Goal: Task Accomplishment & Management: Complete application form

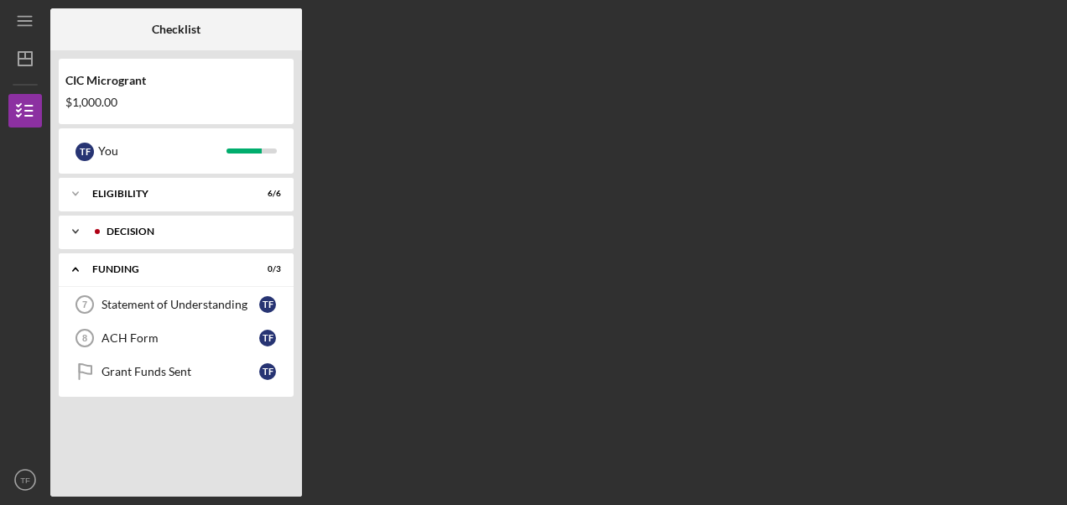
click at [239, 221] on div "Icon/Expander Decision 1 / 1" at bounding box center [176, 232] width 235 height 34
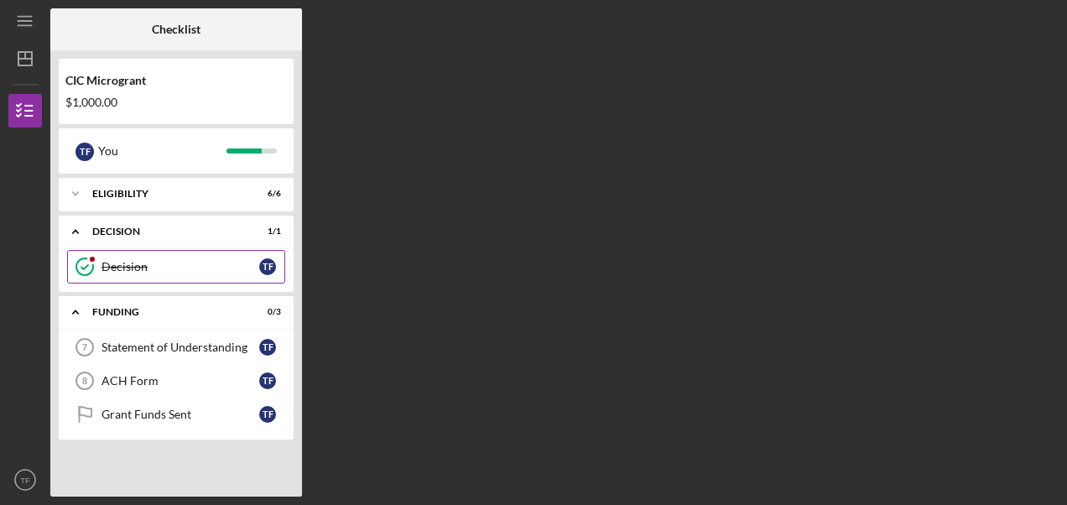
click at [216, 272] on div "Decision" at bounding box center [180, 266] width 158 height 13
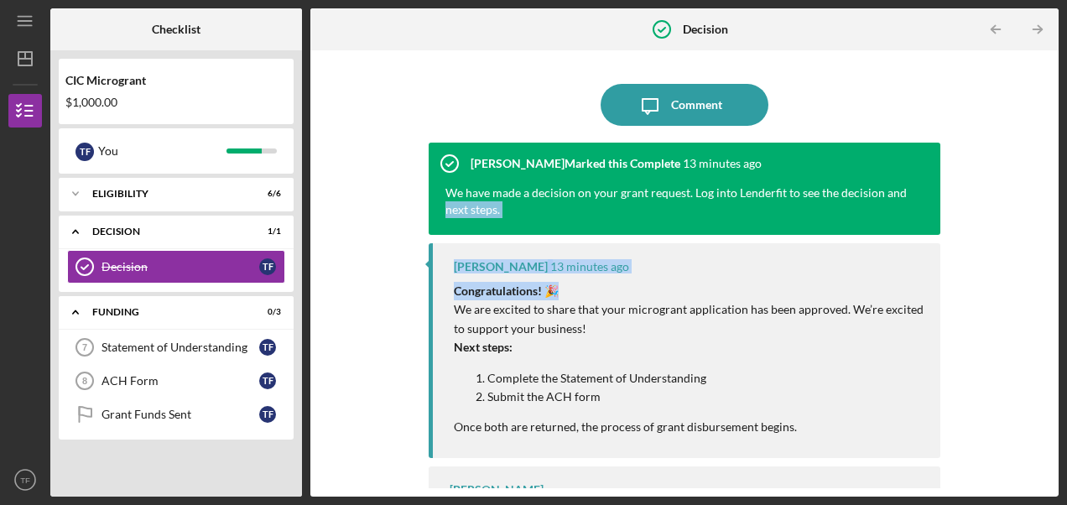
drag, startPoint x: 1050, startPoint y: 149, endPoint x: 1047, endPoint y: 289, distance: 139.3
click at [1047, 289] on div "Icon/Message Comment [PERSON_NAME] Marked this Complete 13 minutes ago We have …" at bounding box center [684, 273] width 748 height 446
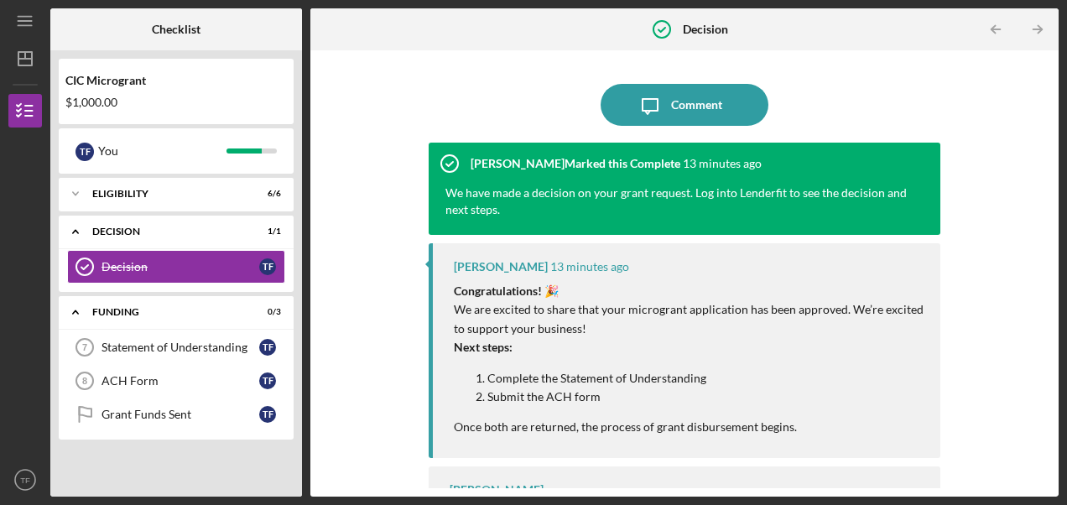
click at [894, 384] on p "Complete the Statement of Understanding" at bounding box center [705, 378] width 436 height 18
drag, startPoint x: 1042, startPoint y: 299, endPoint x: 975, endPoint y: 237, distance: 90.8
click at [975, 237] on div "Icon/Message Comment [PERSON_NAME] Marked this Complete 13 minutes ago We have …" at bounding box center [684, 273] width 731 height 429
click at [837, 382] on p "Complete the Statement of Understanding" at bounding box center [705, 378] width 436 height 18
click at [164, 350] on div "Statement of Understanding" at bounding box center [180, 347] width 158 height 13
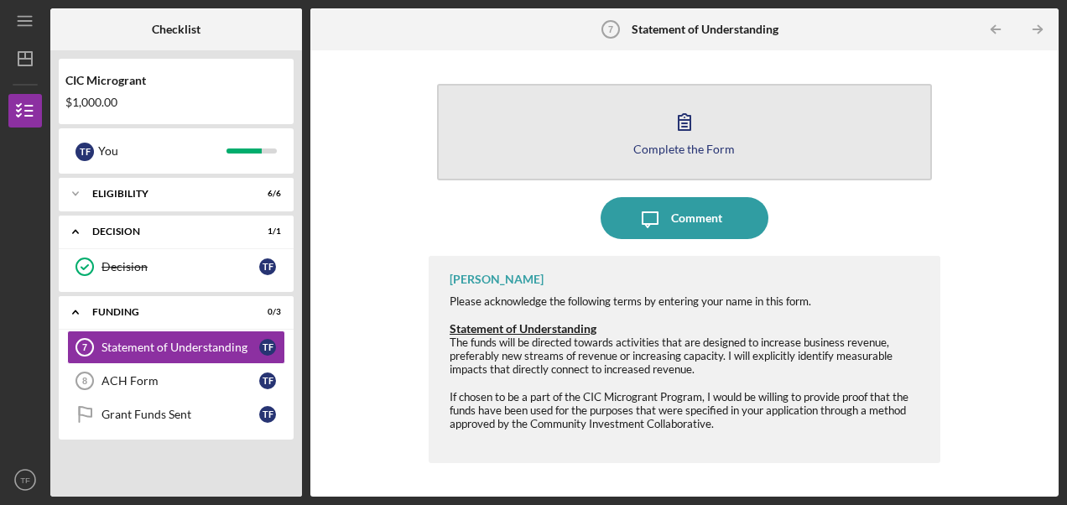
click at [686, 122] on icon "button" at bounding box center [684, 122] width 42 height 42
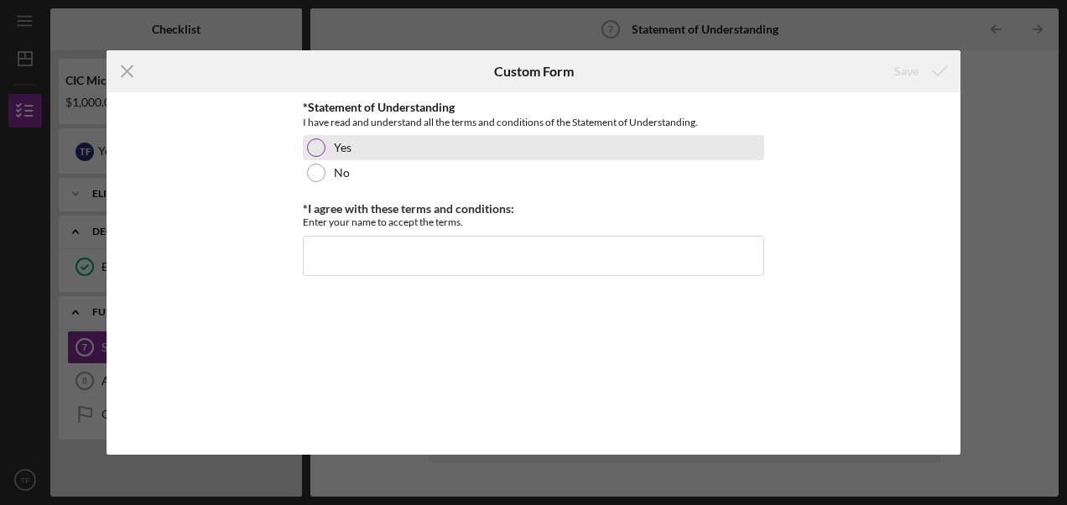
click at [334, 141] on label "Yes" at bounding box center [343, 147] width 18 height 13
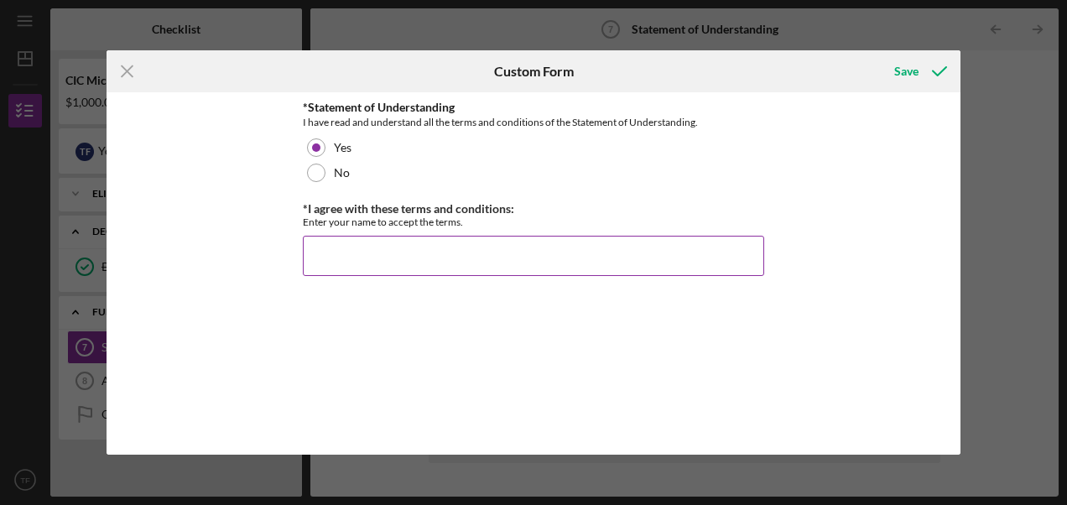
click at [391, 258] on input "*I agree with these terms and conditions:" at bounding box center [533, 256] width 461 height 40
type input "[PERSON_NAME]"
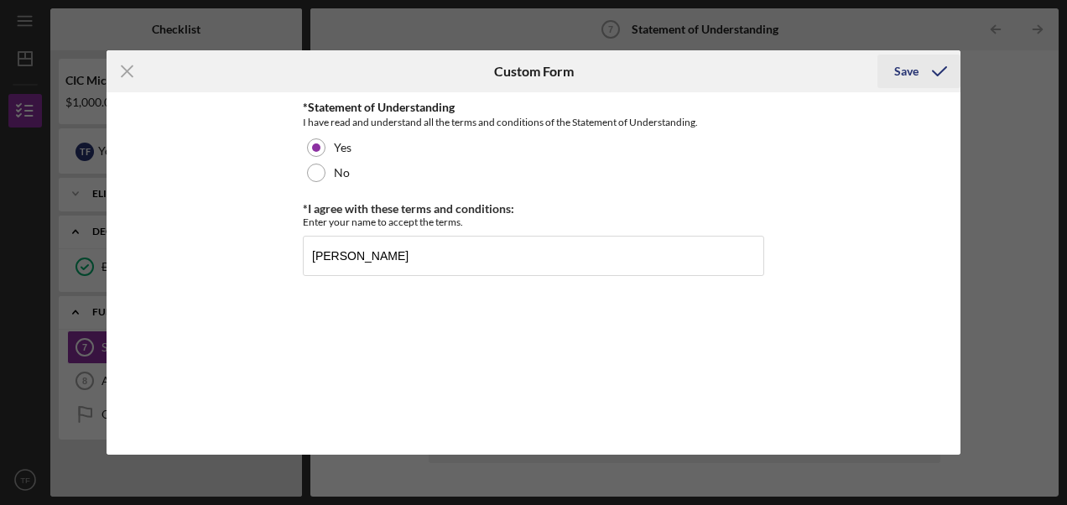
click at [897, 69] on div "Save" at bounding box center [906, 72] width 24 height 34
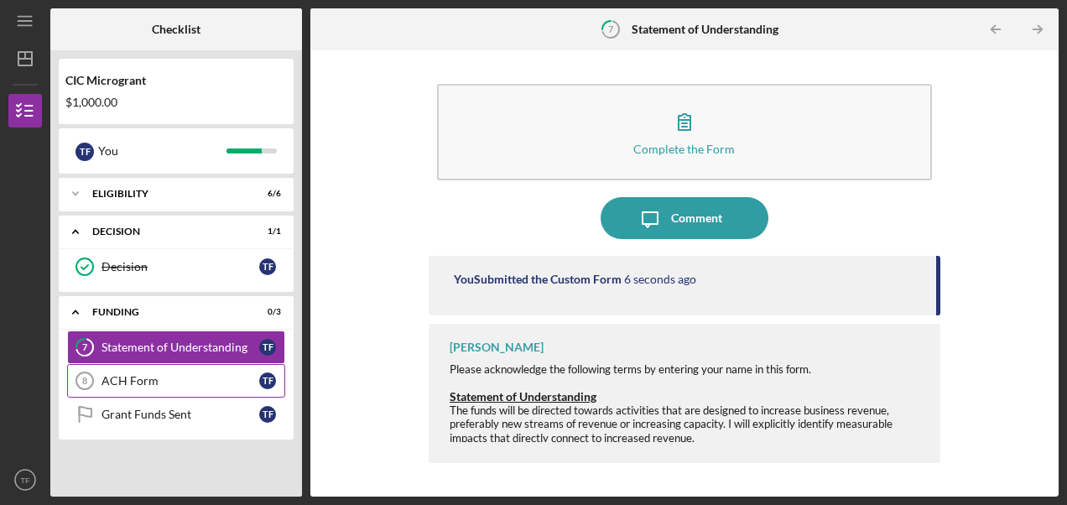
click at [134, 374] on div "ACH Form" at bounding box center [180, 380] width 158 height 13
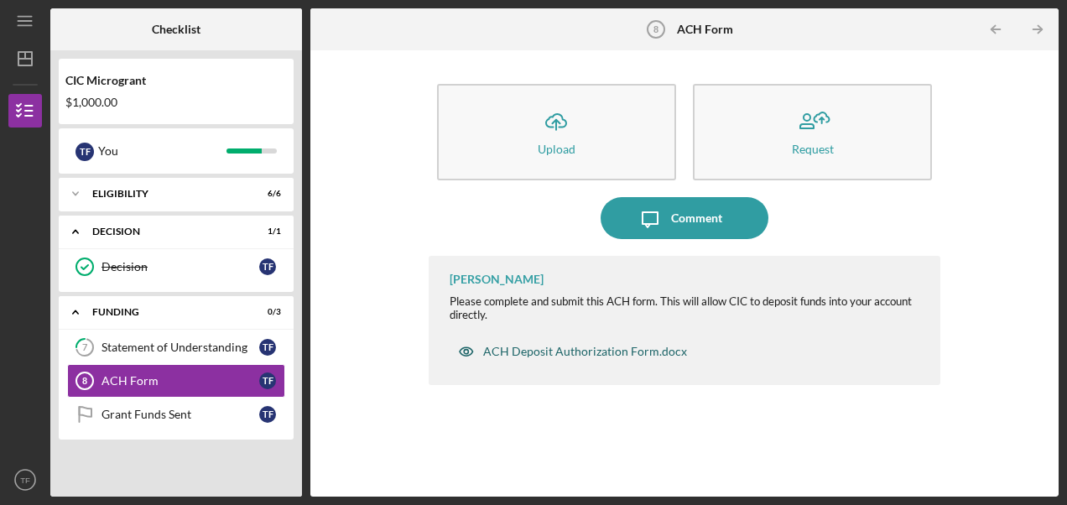
click at [610, 350] on div "ACH Deposit Authorization Form.docx" at bounding box center [585, 351] width 204 height 13
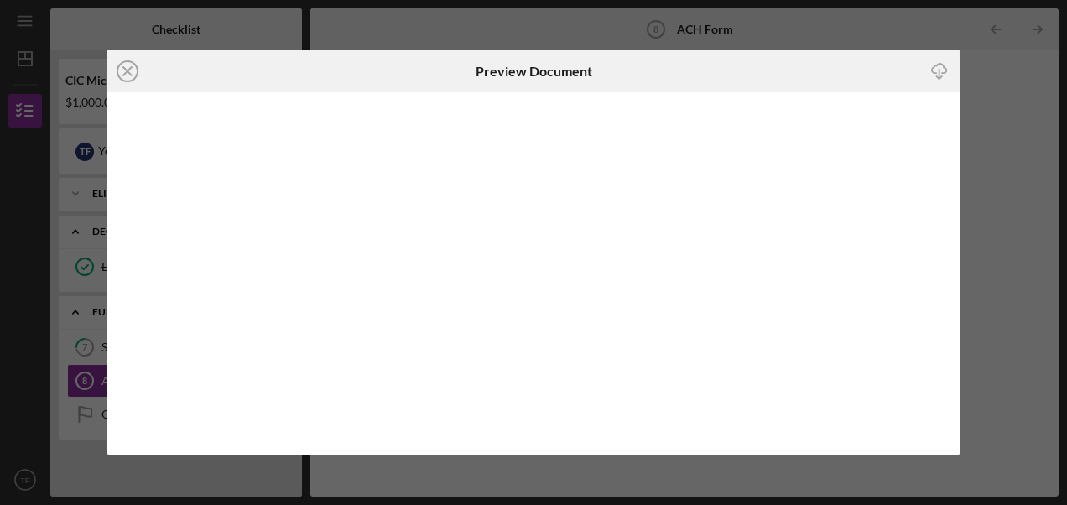
click at [941, 66] on icon "Icon/Download" at bounding box center [939, 72] width 38 height 38
click at [993, 197] on div "Icon/Close Preview Document Icon/Download" at bounding box center [533, 252] width 1067 height 505
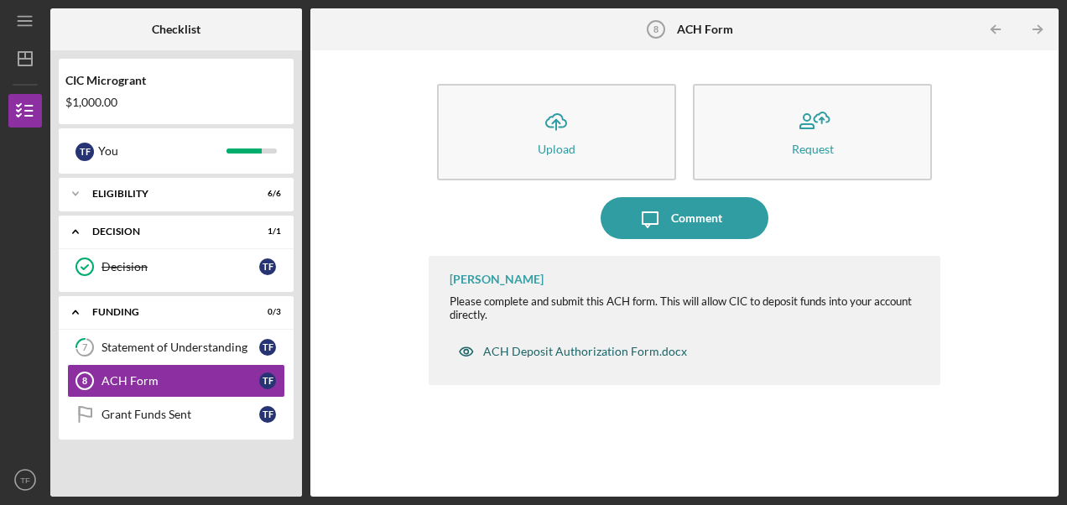
click at [538, 356] on div "ACH Deposit Authorization Form.docx" at bounding box center [585, 351] width 204 height 13
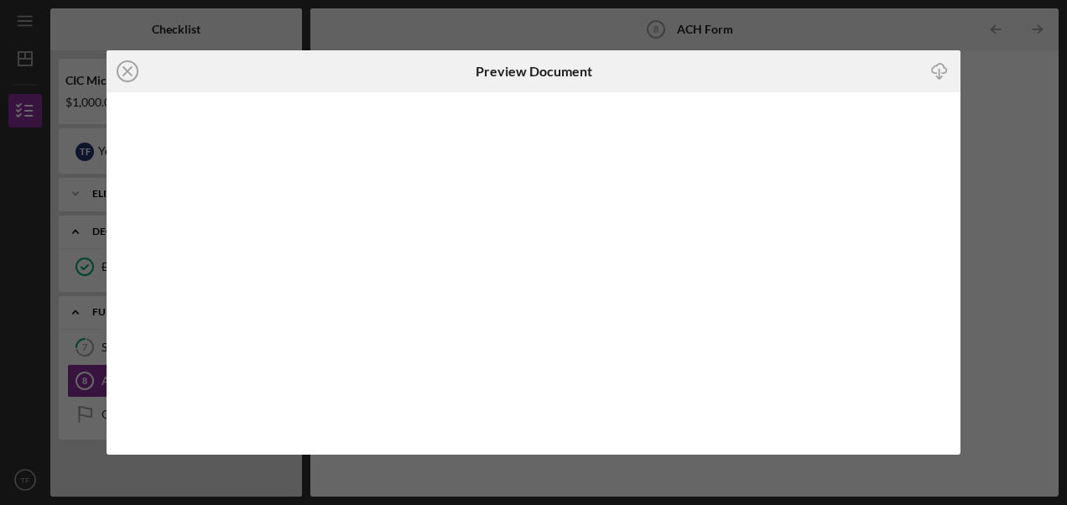
click at [942, 65] on icon "Icon/Download" at bounding box center [939, 72] width 38 height 38
click at [129, 70] on line at bounding box center [127, 71] width 8 height 8
